Goal: Task Accomplishment & Management: Manage account settings

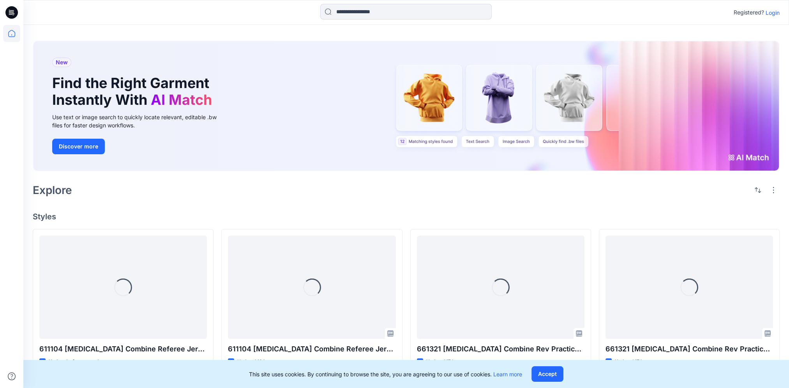
click at [773, 11] on p "Login" at bounding box center [772, 13] width 14 height 8
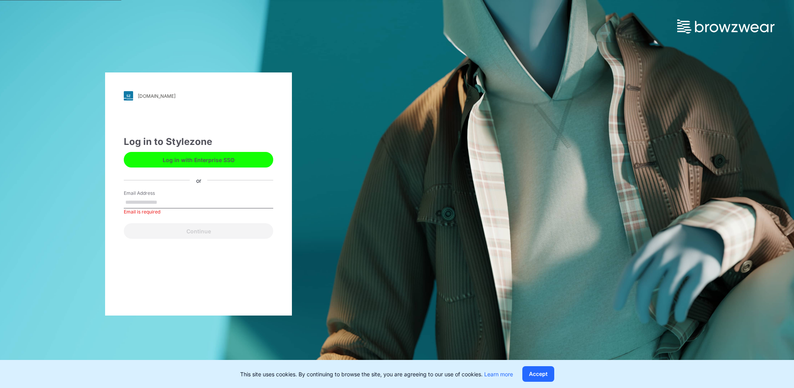
click at [209, 157] on button "Log in with Enterprise SSO" at bounding box center [199, 160] width 150 height 16
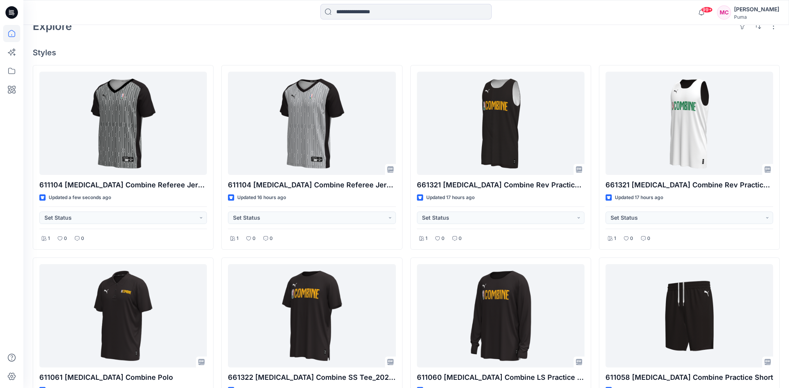
scroll to position [195, 0]
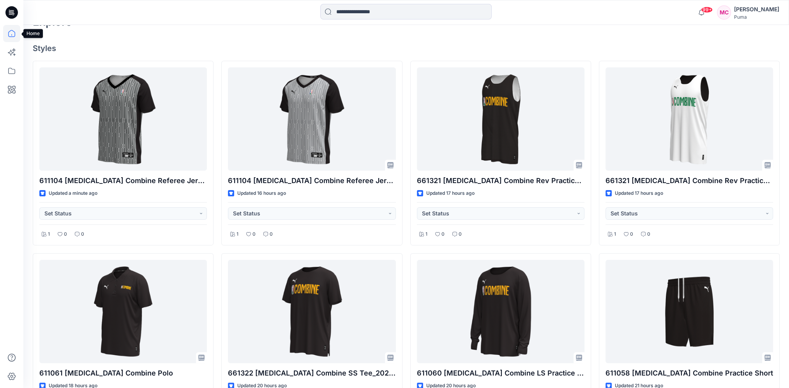
click at [11, 37] on icon at bounding box center [11, 33] width 17 height 17
click at [76, 42] on div "Welcome back, [PERSON_NAME] New New Find the Right Garment Instantly With AI Ma…" at bounding box center [405, 248] width 765 height 837
drag, startPoint x: 10, startPoint y: 69, endPoint x: 22, endPoint y: 70, distance: 12.1
click at [10, 69] on icon at bounding box center [11, 70] width 17 height 17
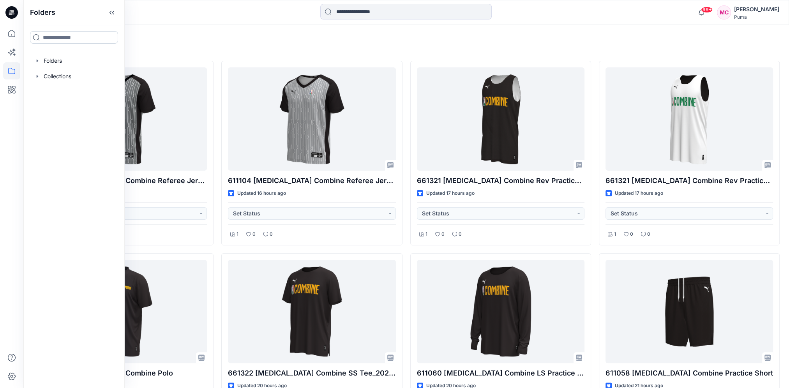
click at [64, 39] on input at bounding box center [74, 37] width 88 height 12
drag, startPoint x: 30, startPoint y: 42, endPoint x: 11, endPoint y: 42, distance: 19.1
click at [5, 43] on div "Folders ** Folders Collections 99+ Notifications Your style 611104 [MEDICAL_DAT…" at bounding box center [394, 236] width 789 height 862
click at [38, 73] on icon "button" at bounding box center [37, 76] width 6 height 6
type input "*"
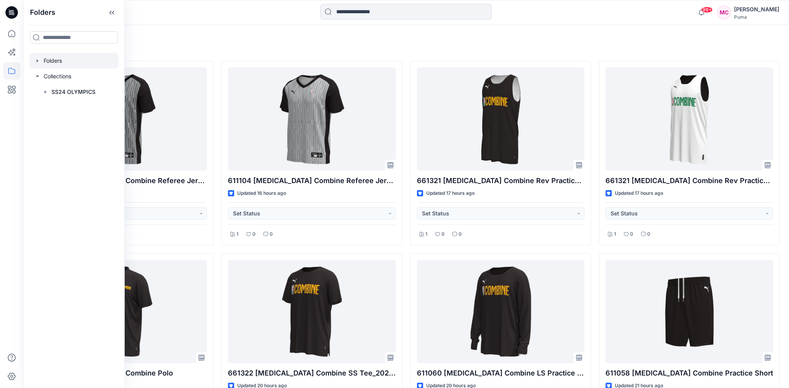
drag, startPoint x: 39, startPoint y: 63, endPoint x: 45, endPoint y: 67, distance: 6.8
click at [39, 63] on icon "button" at bounding box center [37, 61] width 6 height 6
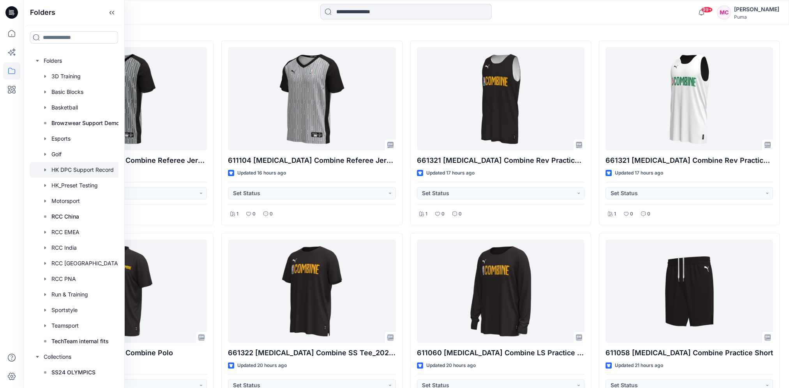
scroll to position [234, 0]
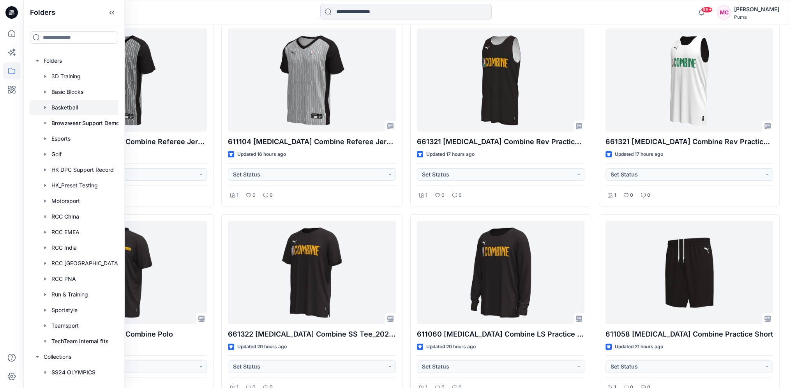
click at [65, 105] on div at bounding box center [77, 108] width 95 height 16
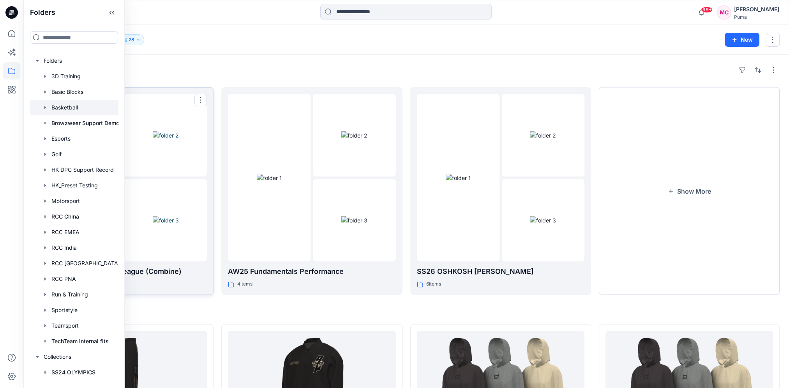
click at [162, 268] on p "SS26 Basketball Africa League (Combine)" at bounding box center [122, 271] width 167 height 11
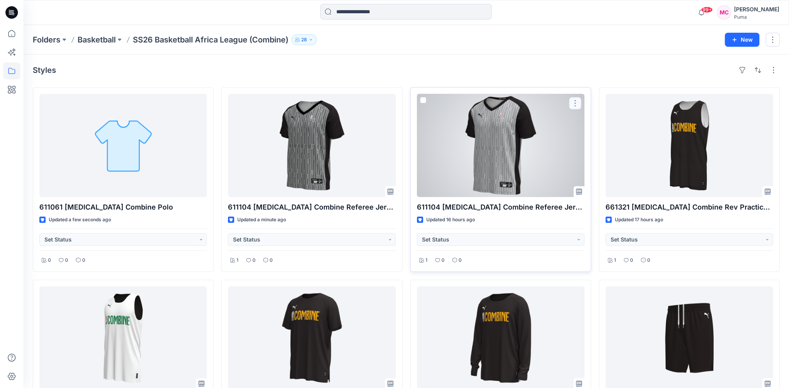
click at [577, 100] on button "button" at bounding box center [575, 103] width 12 height 12
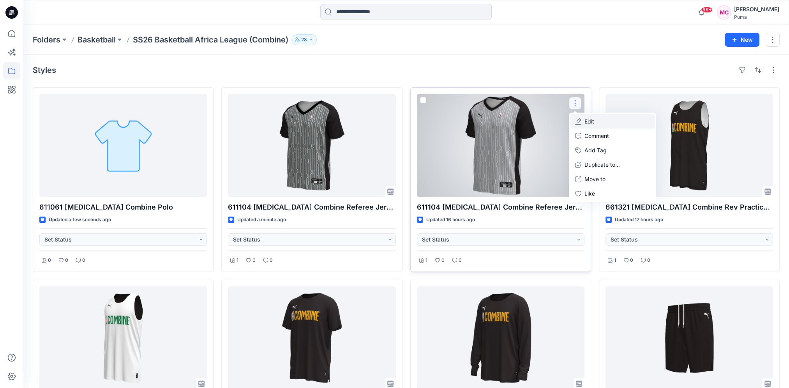
click at [609, 121] on button "Edit" at bounding box center [612, 121] width 84 height 14
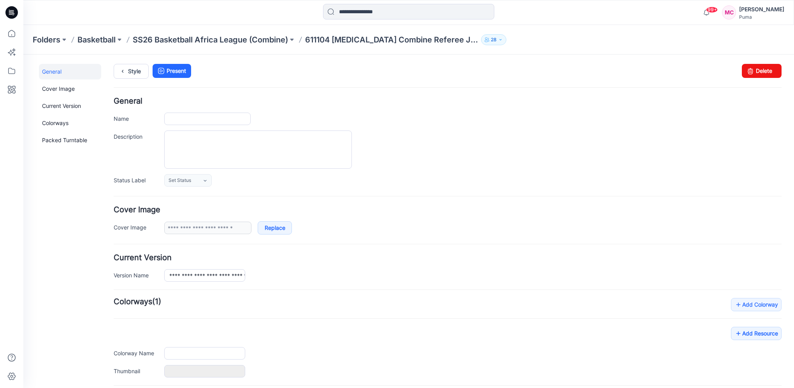
type input "**********"
type input "**"
type input "**********"
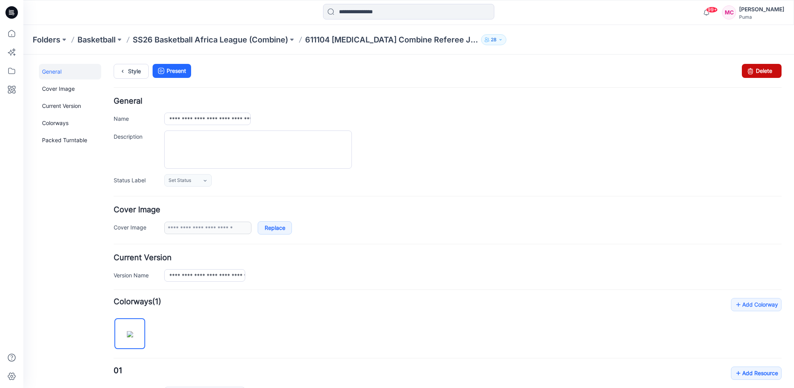
click at [762, 72] on link "Delete" at bounding box center [762, 71] width 40 height 14
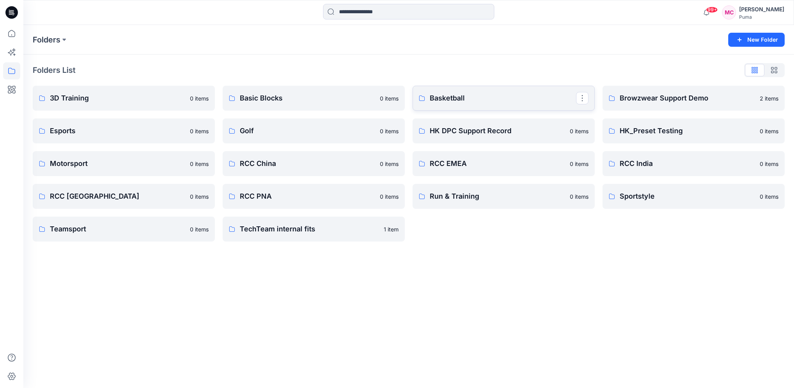
click at [480, 100] on p "Basketball" at bounding box center [503, 98] width 146 height 11
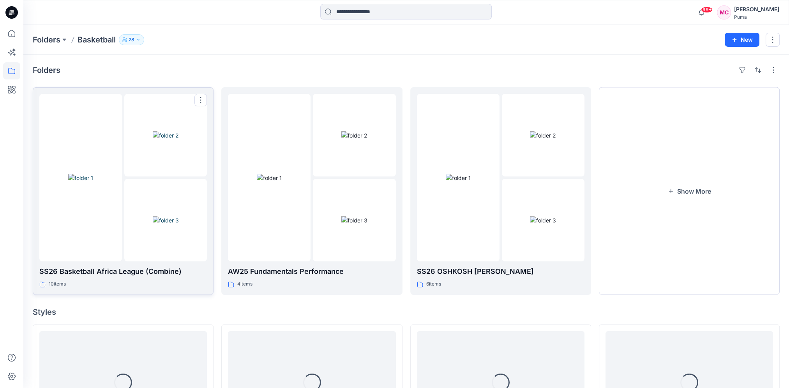
click at [89, 236] on div at bounding box center [80, 177] width 83 height 167
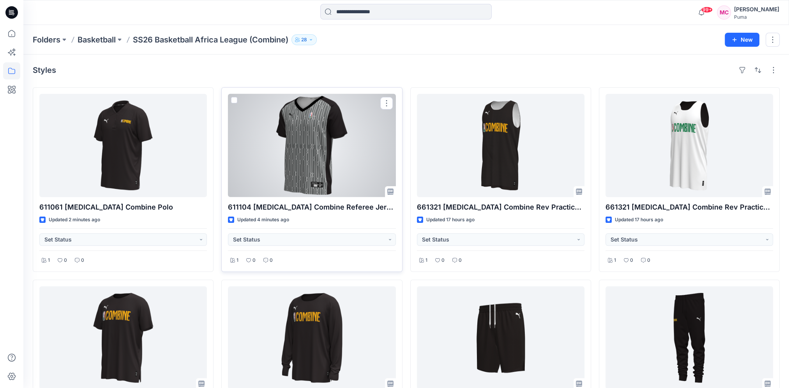
click at [336, 139] on div at bounding box center [311, 145] width 167 height 103
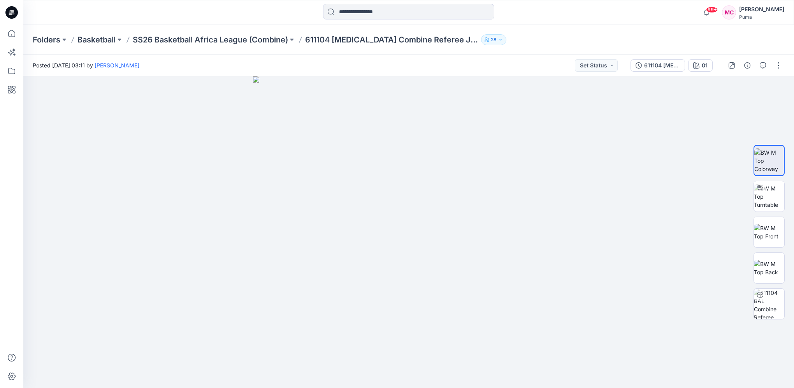
click at [253, 67] on div "Posted Tuesday, September 30, 2025 03:11 by Mandy Chan Set Status" at bounding box center [323, 65] width 601 height 21
drag, startPoint x: 488, startPoint y: 316, endPoint x: 460, endPoint y: 277, distance: 48.0
click at [459, 279] on img at bounding box center [408, 198] width 389 height 380
click at [189, 39] on p "SS26 Basketball Africa League (Combine)" at bounding box center [210, 39] width 155 height 11
